Goal: Use online tool/utility: Utilize a website feature to perform a specific function

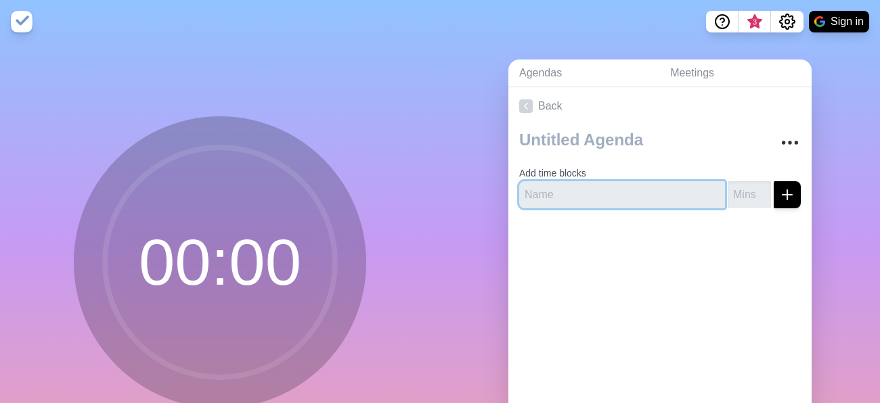
click at [572, 198] on input "text" at bounding box center [622, 194] width 206 height 27
type input "9"
click at [556, 193] on input "text" at bounding box center [622, 194] width 206 height 27
type input "1"
click at [754, 193] on input "number" at bounding box center [748, 194] width 43 height 27
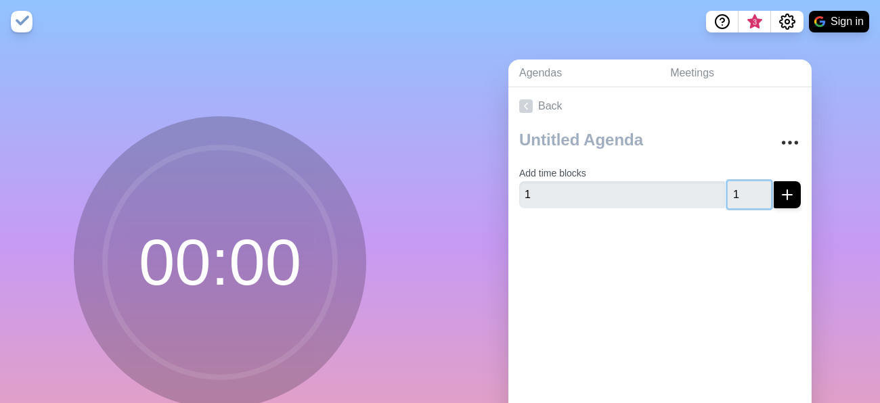
type input "1"
click at [765, 192] on input "1" at bounding box center [748, 194] width 43 height 27
click at [729, 196] on input "1" at bounding box center [748, 194] width 43 height 27
click at [789, 195] on line "submit" at bounding box center [786, 195] width 9 height 0
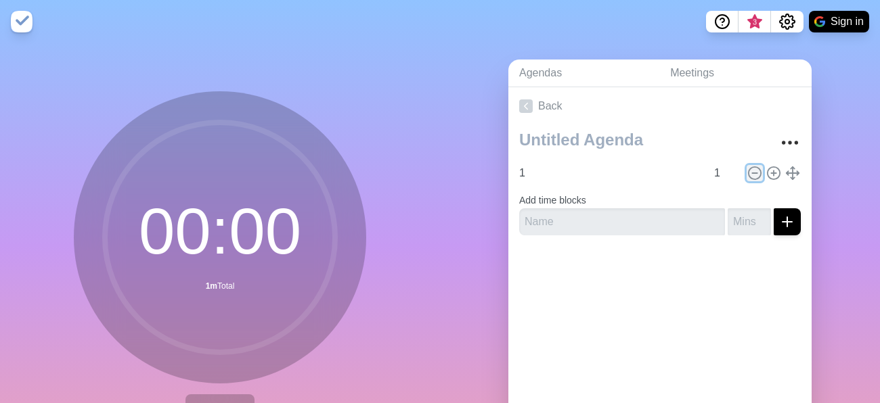
click at [757, 173] on line at bounding box center [754, 173] width 5 height 0
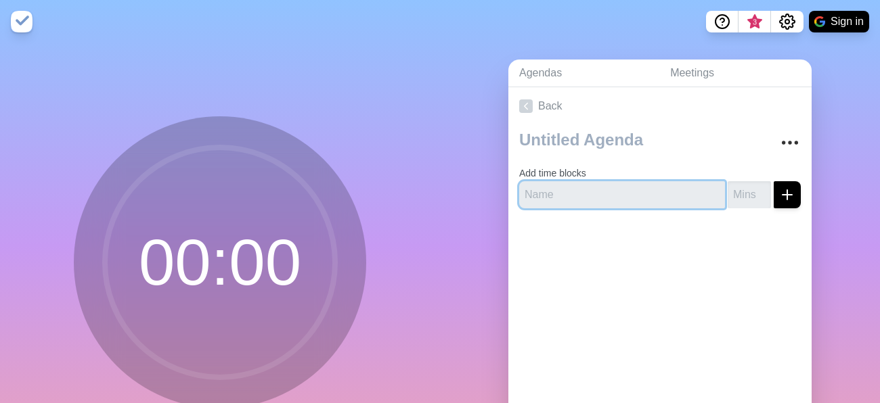
click at [681, 191] on input "text" at bounding box center [622, 194] width 206 height 27
click at [753, 197] on input "number" at bounding box center [748, 194] width 43 height 27
